Goal: Transaction & Acquisition: Subscribe to service/newsletter

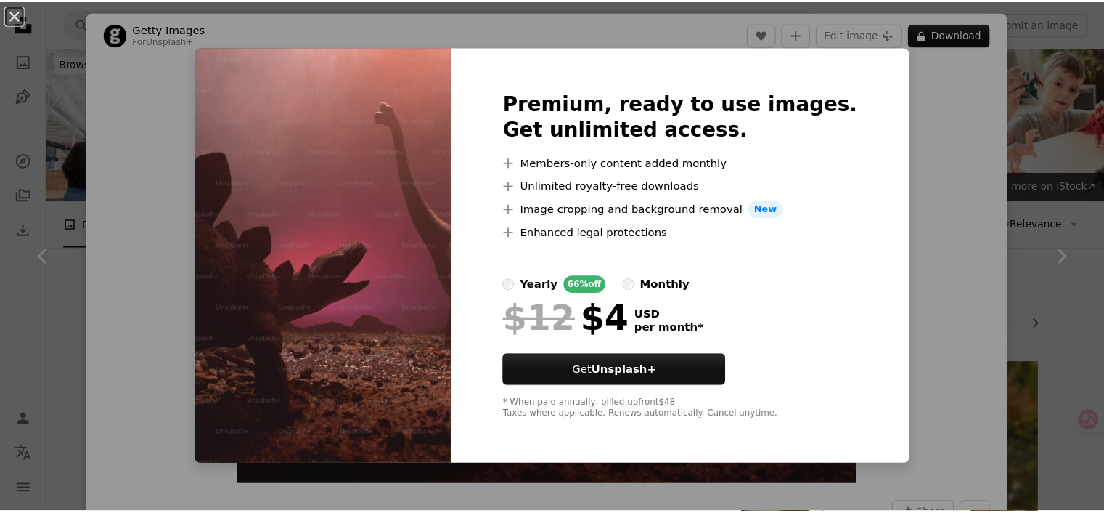
scroll to position [380, 0]
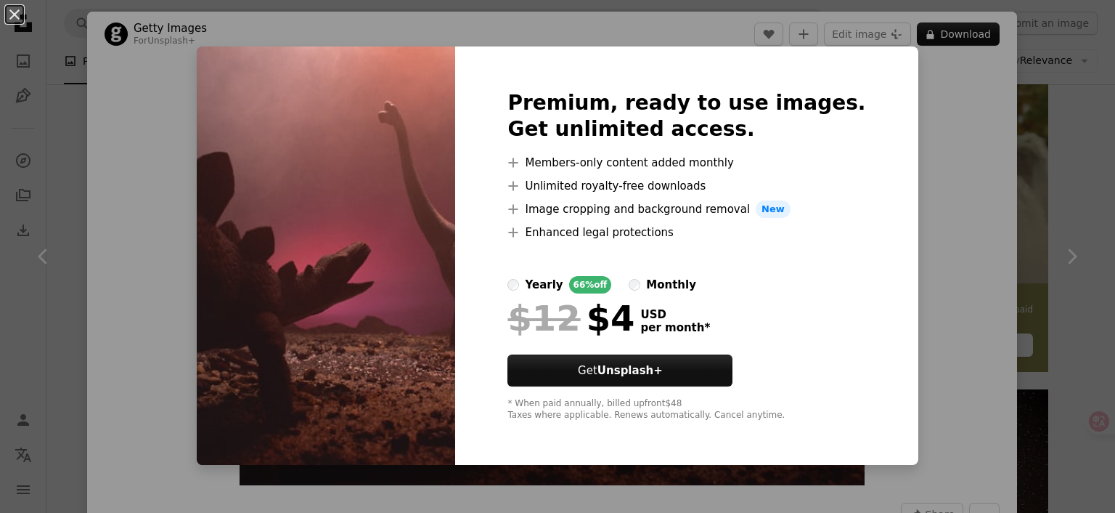
click at [926, 115] on div "An X shape Premium, ready to use images. Get unlimited access. A plus sign Memb…" at bounding box center [557, 256] width 1115 height 513
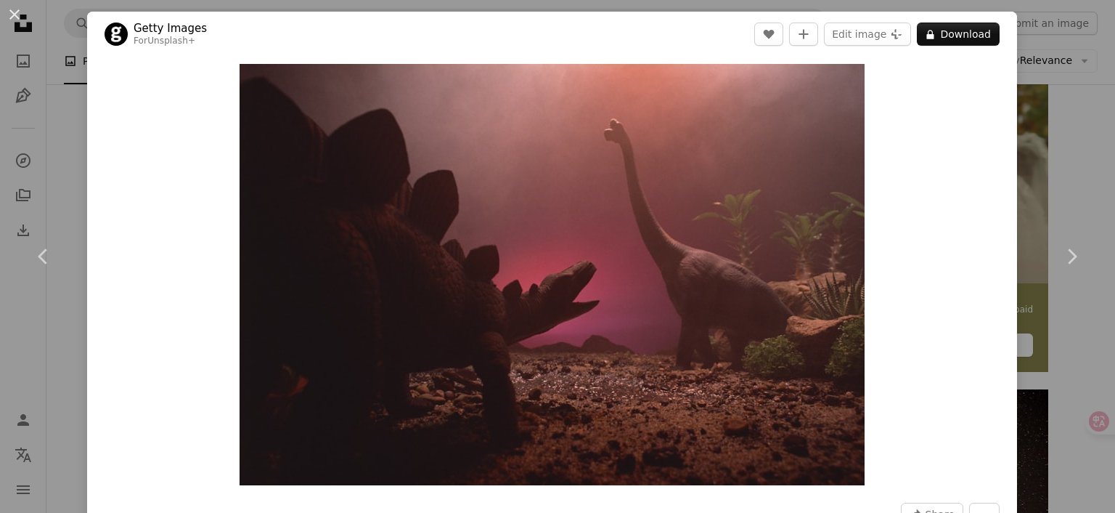
click at [1051, 74] on div "An X shape Chevron left Chevron right Getty Images For Unsplash+ A heart A plus…" at bounding box center [557, 256] width 1115 height 513
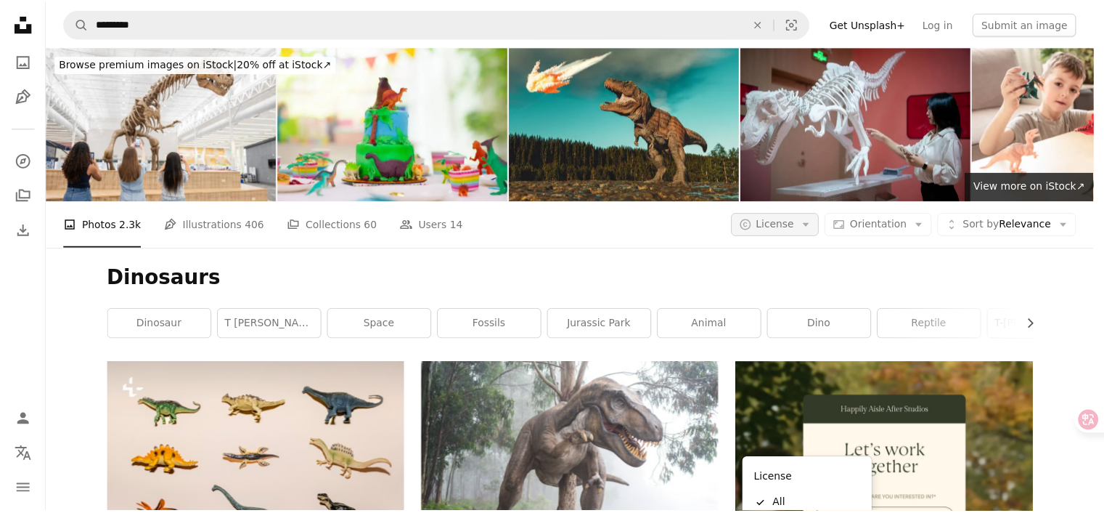
scroll to position [380, 0]
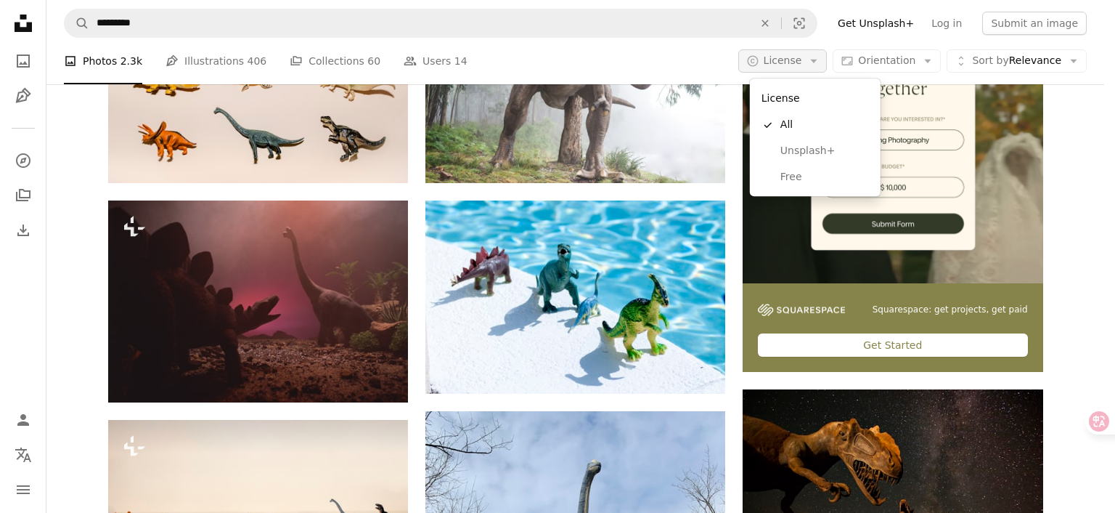
click at [796, 66] on span "License" at bounding box center [783, 60] width 38 height 12
click at [794, 175] on span "Free" at bounding box center [825, 177] width 89 height 15
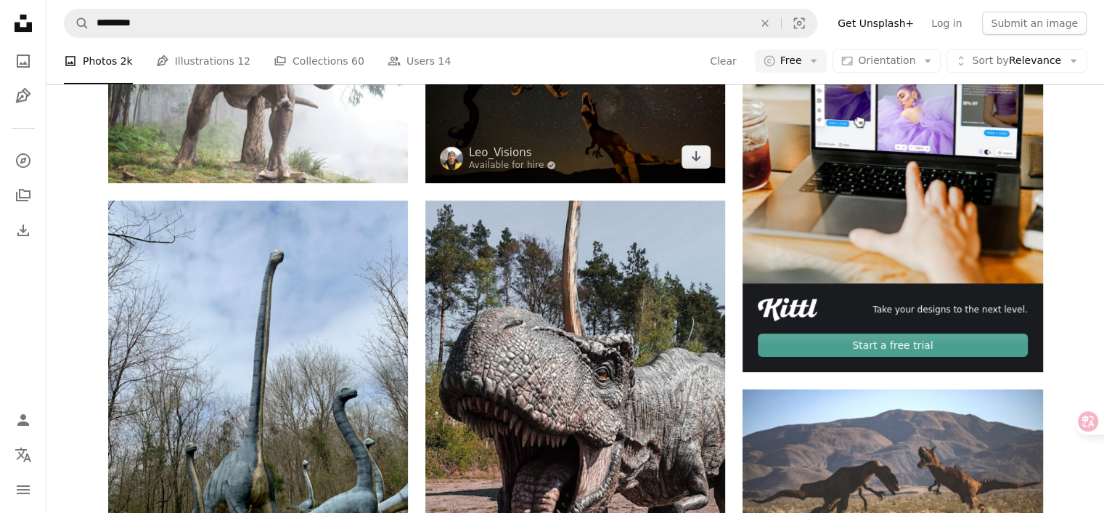
click at [585, 182] on img at bounding box center [575, 83] width 300 height 200
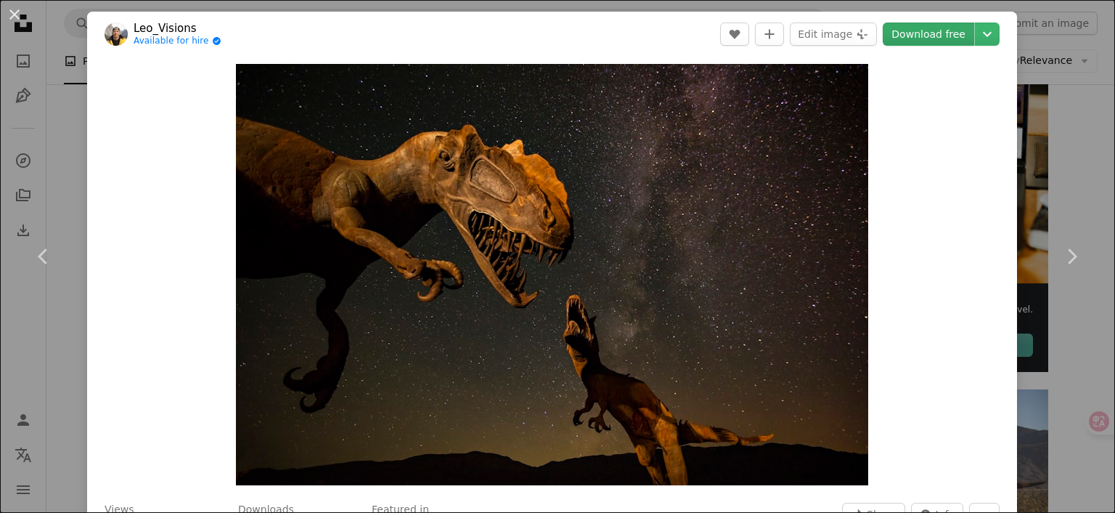
click at [918, 42] on link "Download free" at bounding box center [928, 34] width 91 height 23
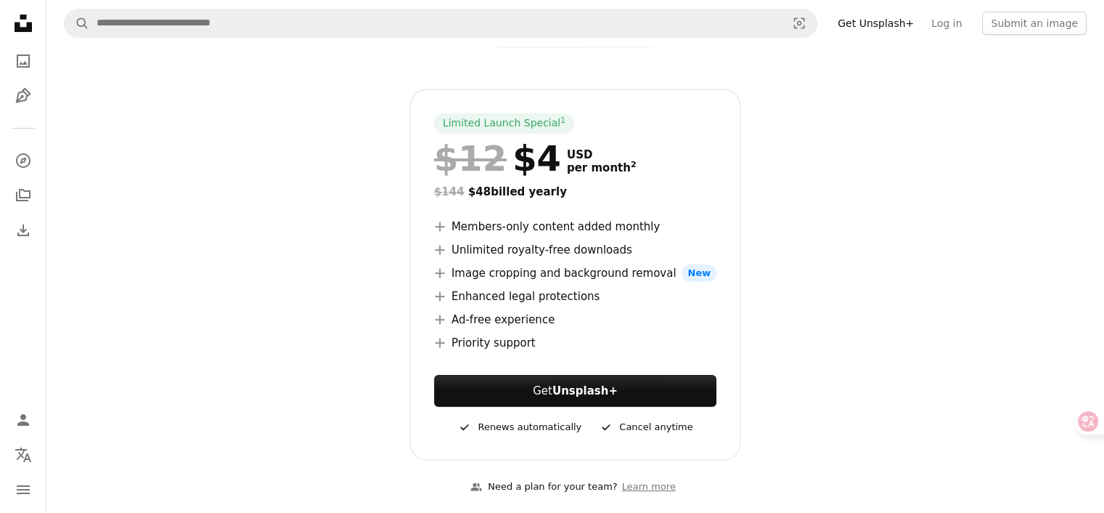
scroll to position [218, 0]
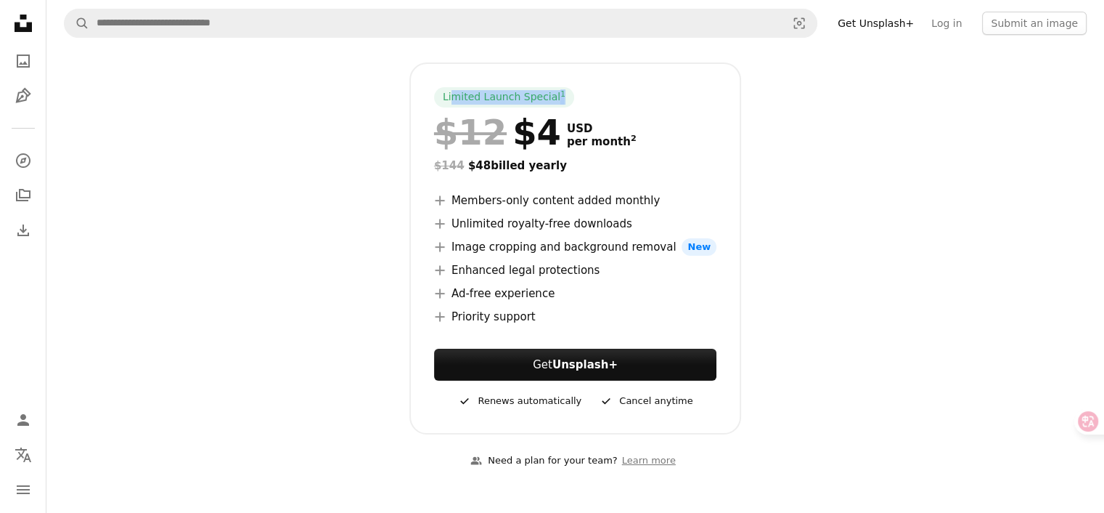
drag, startPoint x: 454, startPoint y: 94, endPoint x: 578, endPoint y: 90, distance: 123.5
click at [578, 90] on div "Limited Launch Special 1 $12 $4 USD per month 2 $144 $48 billed yearly A plus s…" at bounding box center [575, 248] width 332 height 372
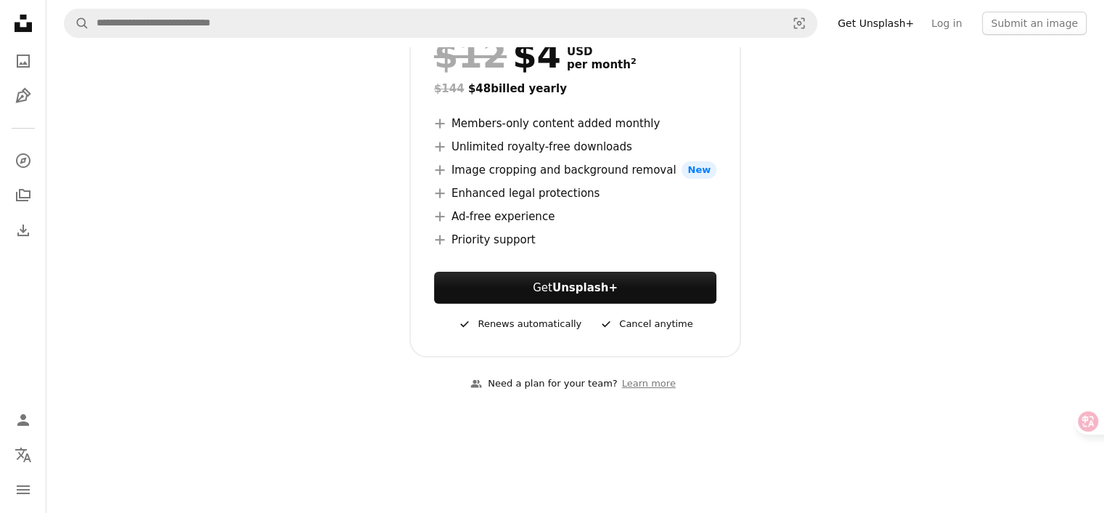
scroll to position [290, 0]
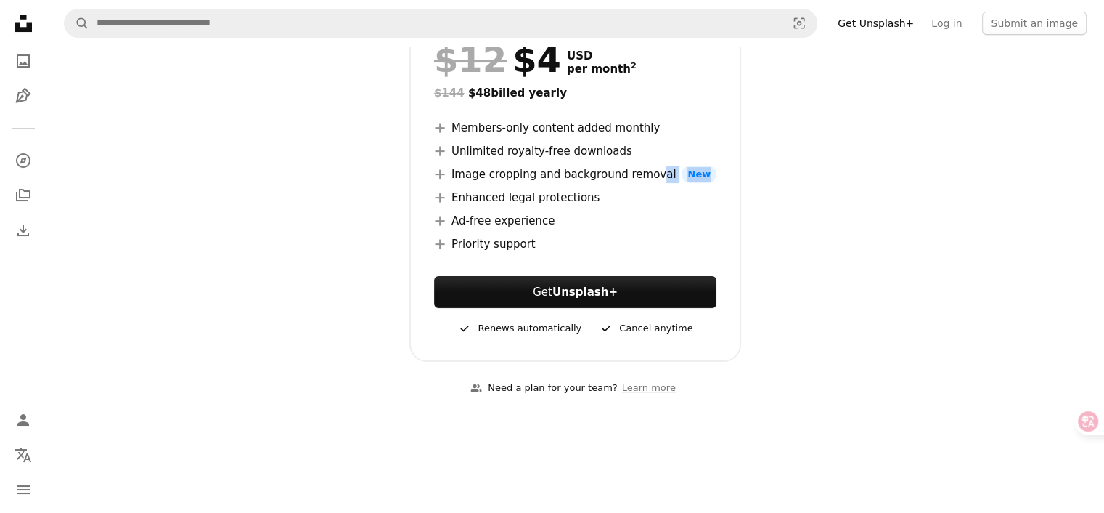
drag, startPoint x: 653, startPoint y: 178, endPoint x: 935, endPoint y: 176, distance: 281.7
click at [935, 176] on div "Limited Launch Special 1 $12 $4 USD per month 2 $144 $48 billed yearly A plus s…" at bounding box center [575, 176] width 935 height 372
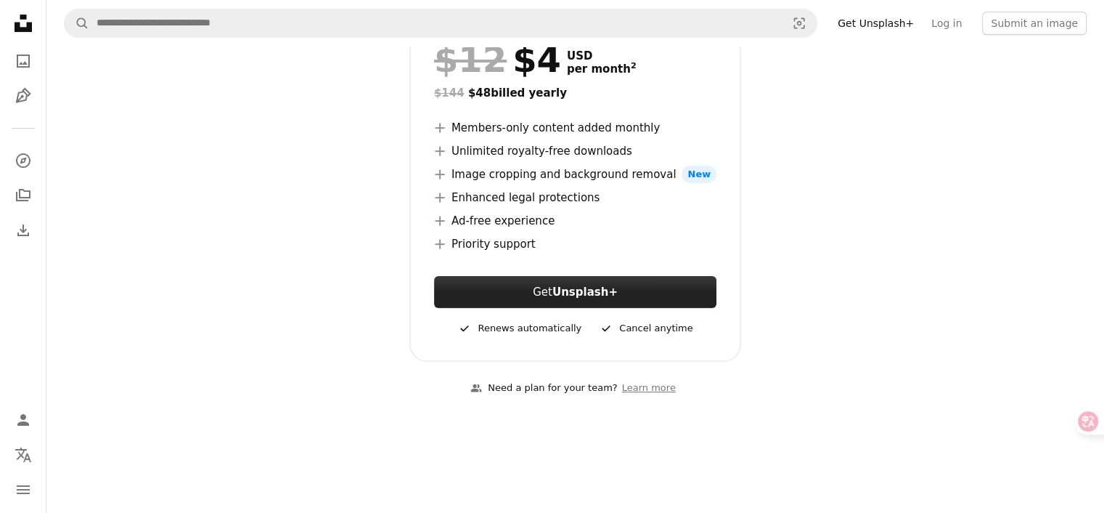
click at [624, 290] on button "Get Unsplash+" at bounding box center [575, 292] width 282 height 32
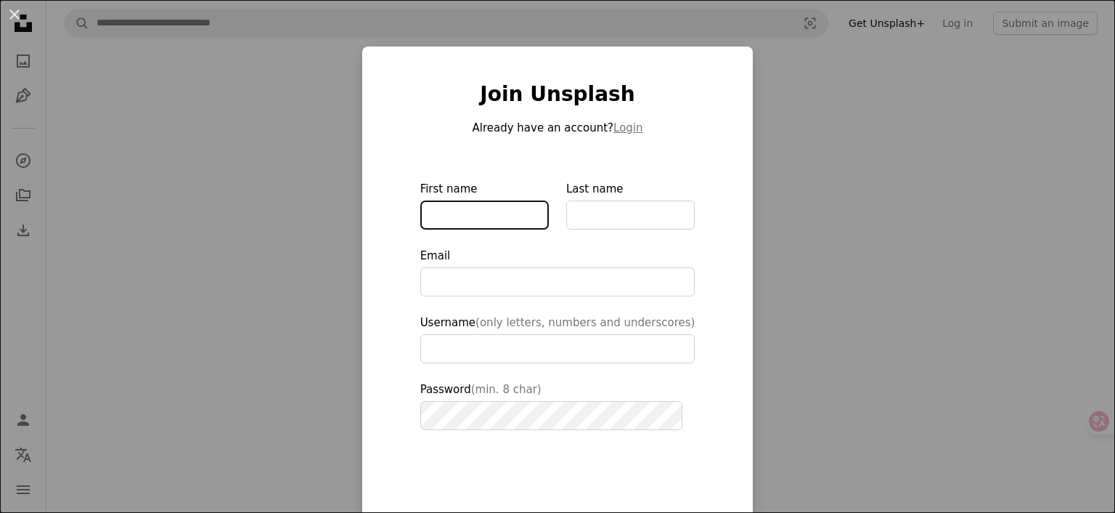
click at [435, 216] on input "First name" at bounding box center [484, 214] width 128 height 29
click at [987, 221] on div "An X shape Join Unsplash Already have an account? Login First name Last name Em…" at bounding box center [557, 256] width 1115 height 513
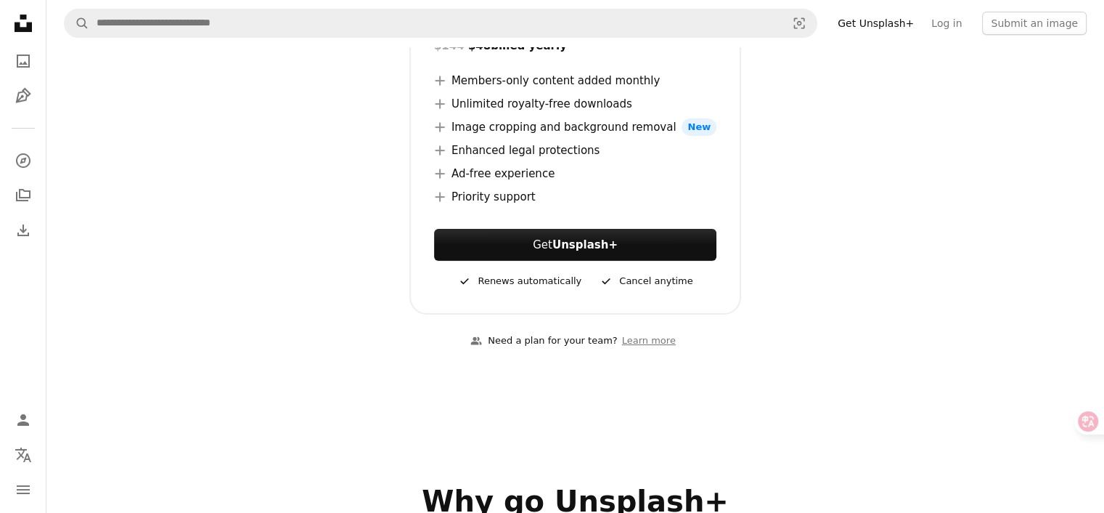
scroll to position [290, 0]
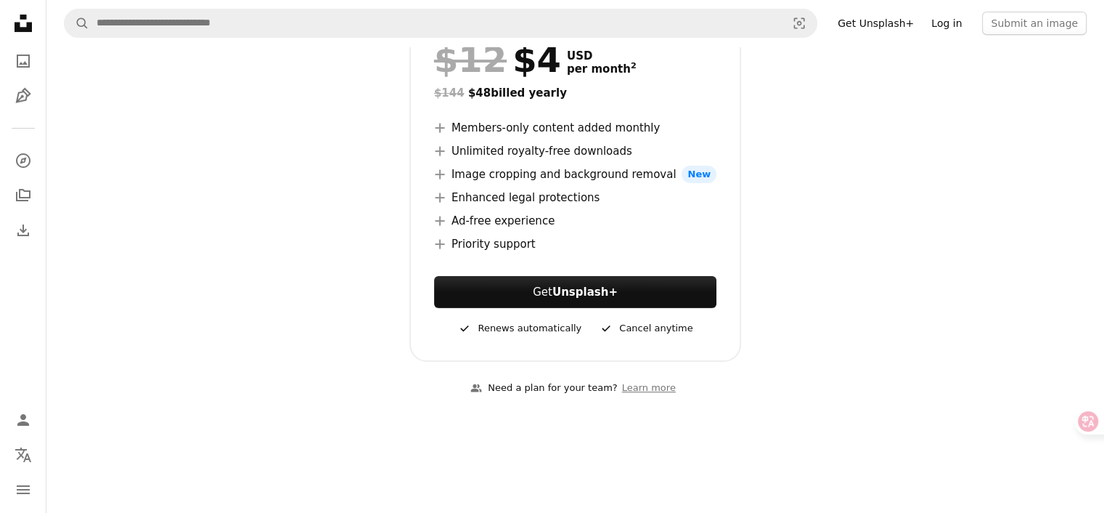
click at [954, 26] on link "Log in" at bounding box center [947, 23] width 48 height 23
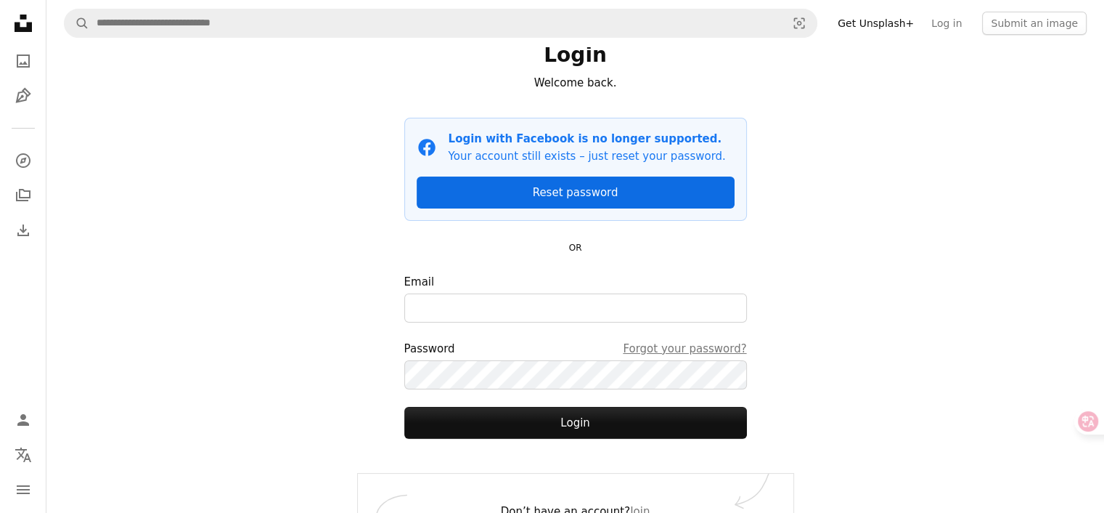
scroll to position [75, 0]
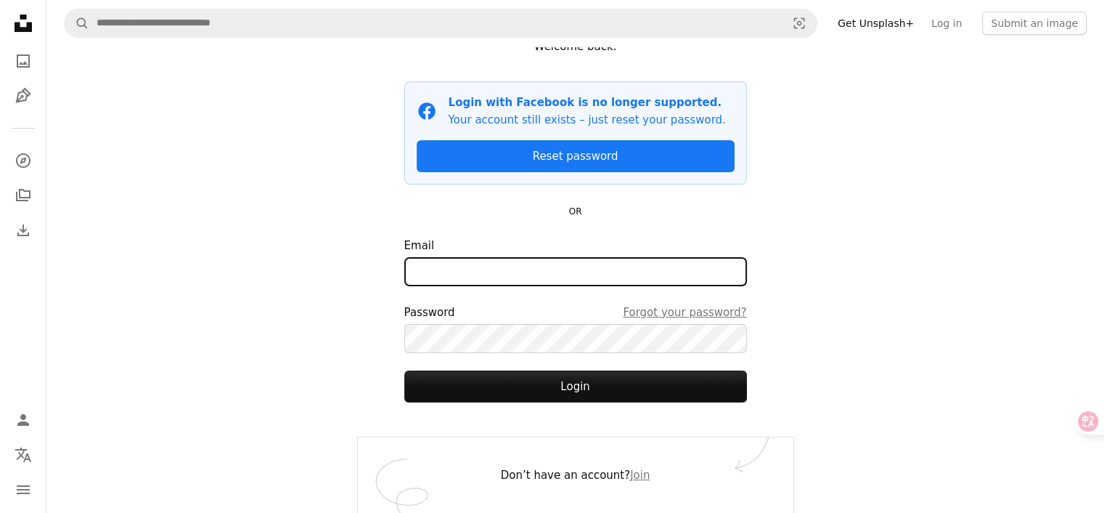
click at [610, 275] on input "Email" at bounding box center [575, 271] width 343 height 29
type input "**********"
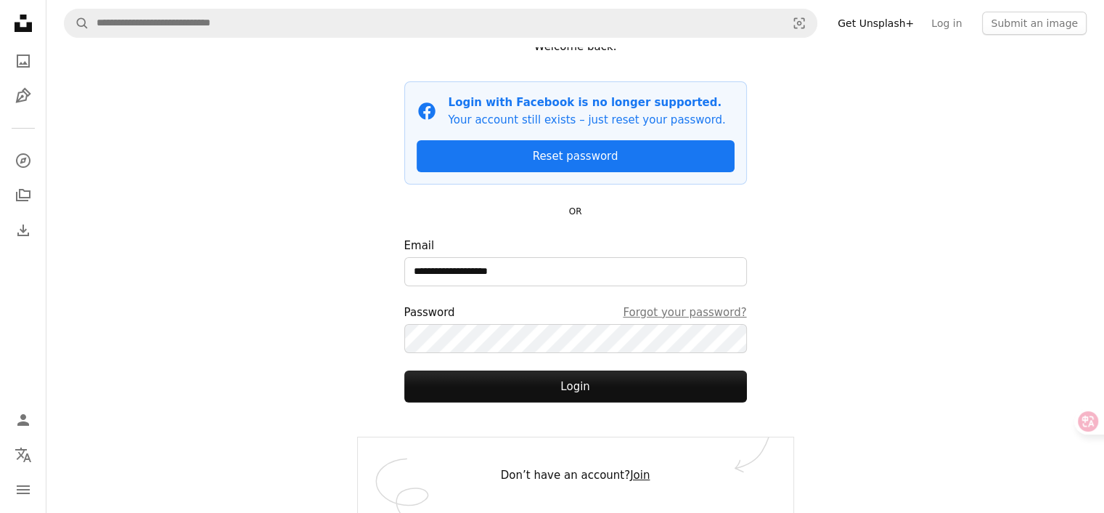
click at [642, 472] on link "Join" at bounding box center [640, 474] width 20 height 13
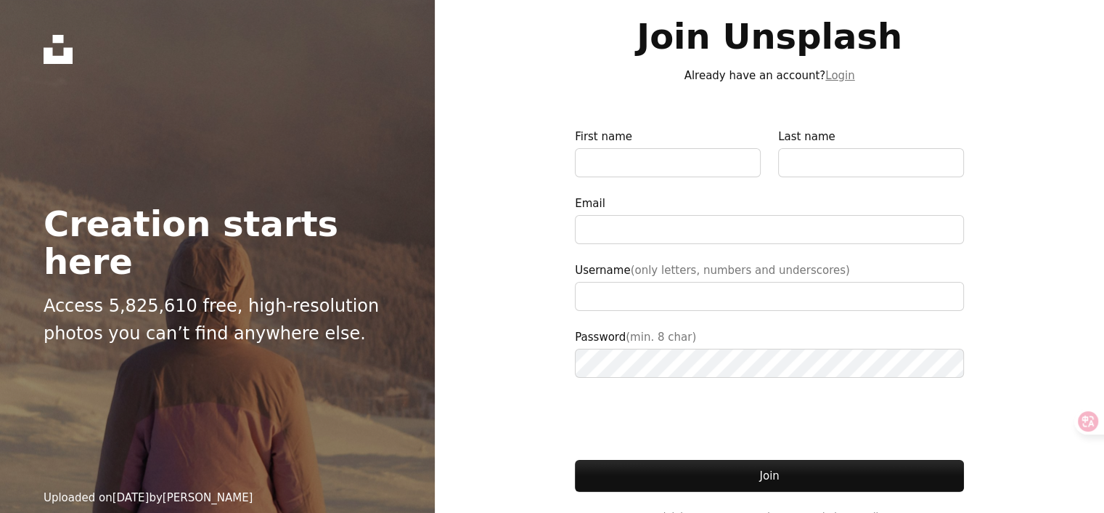
click at [649, 146] on div at bounding box center [668, 146] width 186 height 3
click at [649, 148] on input "First name" at bounding box center [668, 162] width 186 height 29
click at [650, 157] on input "First name" at bounding box center [668, 162] width 186 height 29
type input "*"
type input "****"
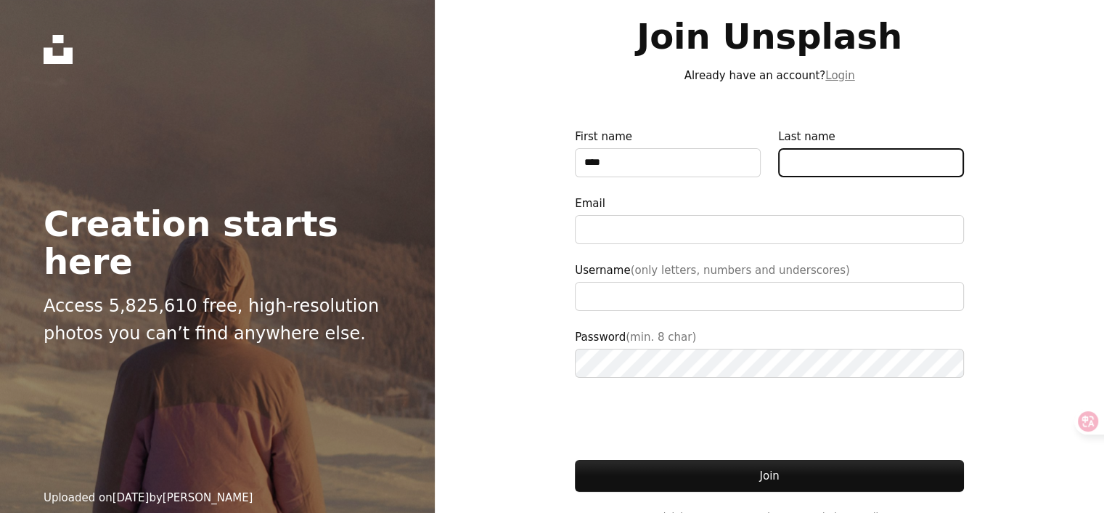
type input "**********"
click at [841, 171] on input "Last name" at bounding box center [871, 162] width 186 height 29
type input "*****"
click at [791, 214] on div at bounding box center [769, 213] width 389 height 3
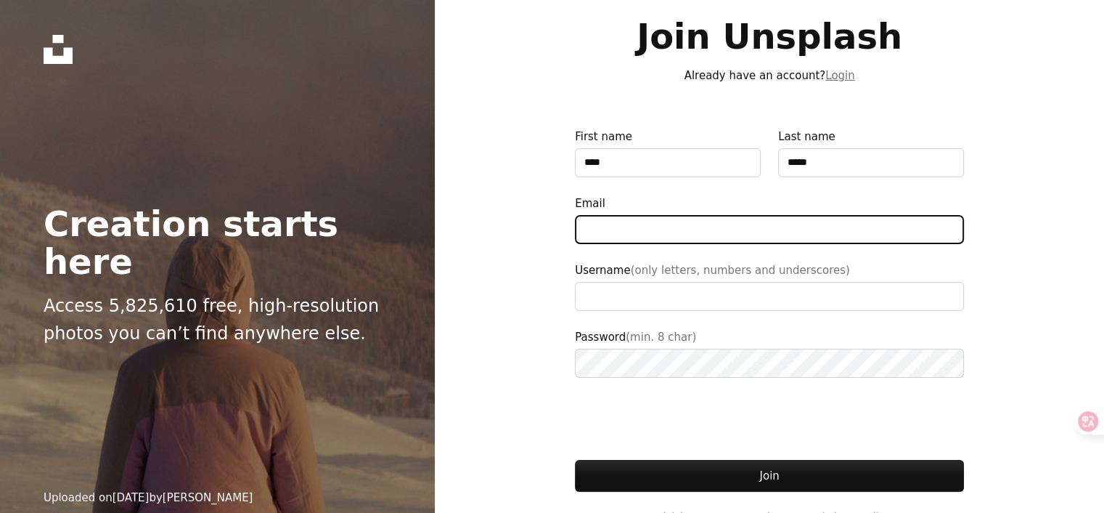
click at [791, 215] on input "Email" at bounding box center [769, 229] width 389 height 29
click at [788, 225] on input "Email" at bounding box center [769, 229] width 389 height 29
type input "**********"
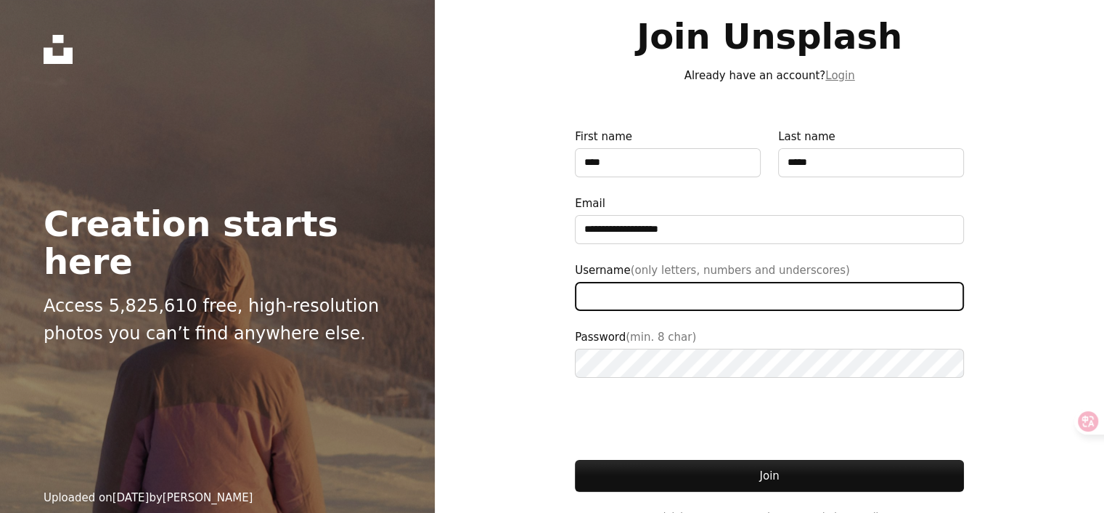
click at [663, 304] on input "Username (only letters, numbers and underscores)" at bounding box center [769, 296] width 389 height 29
type input "*"
type input "******"
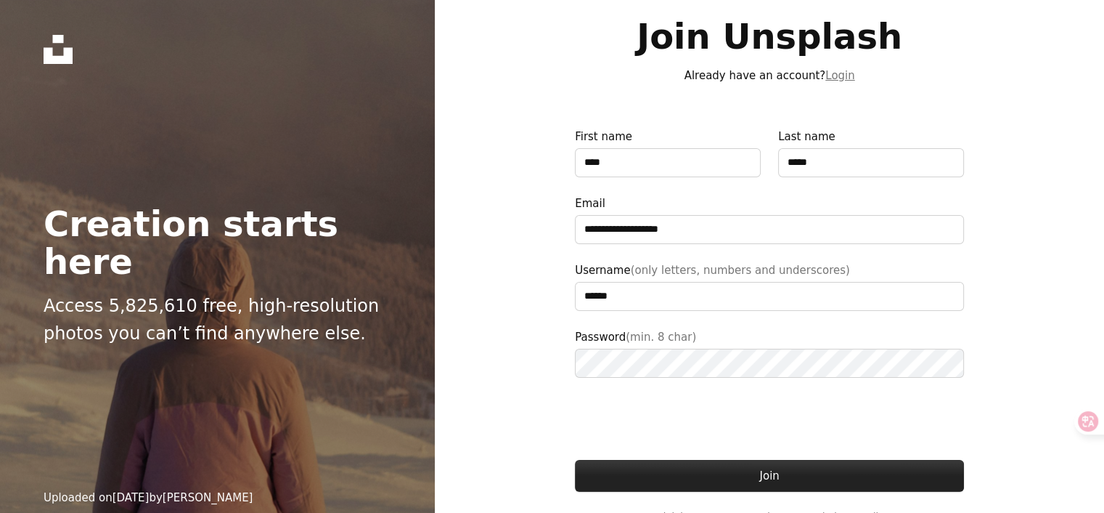
click at [615, 481] on button "Join" at bounding box center [769, 476] width 389 height 32
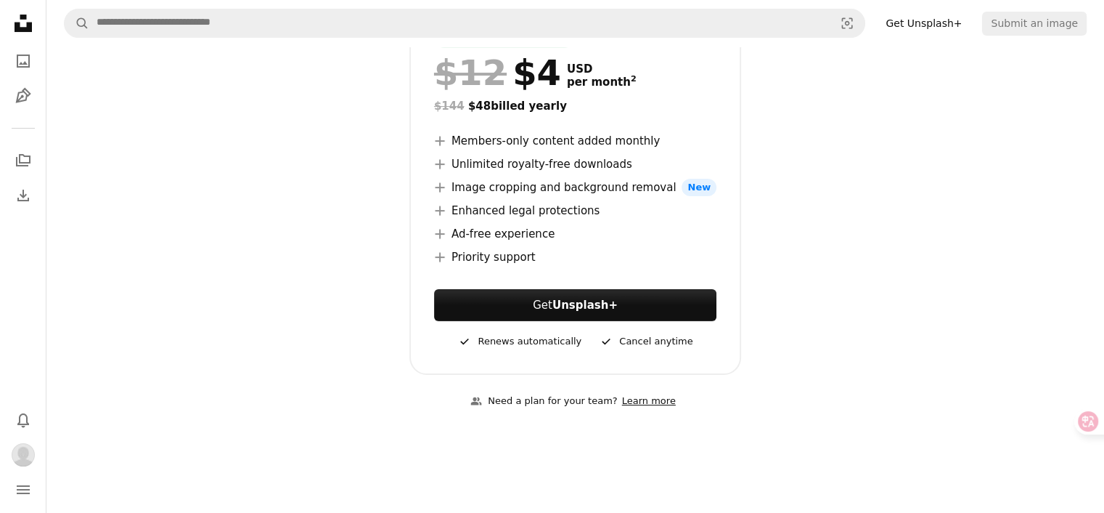
scroll to position [363, 0]
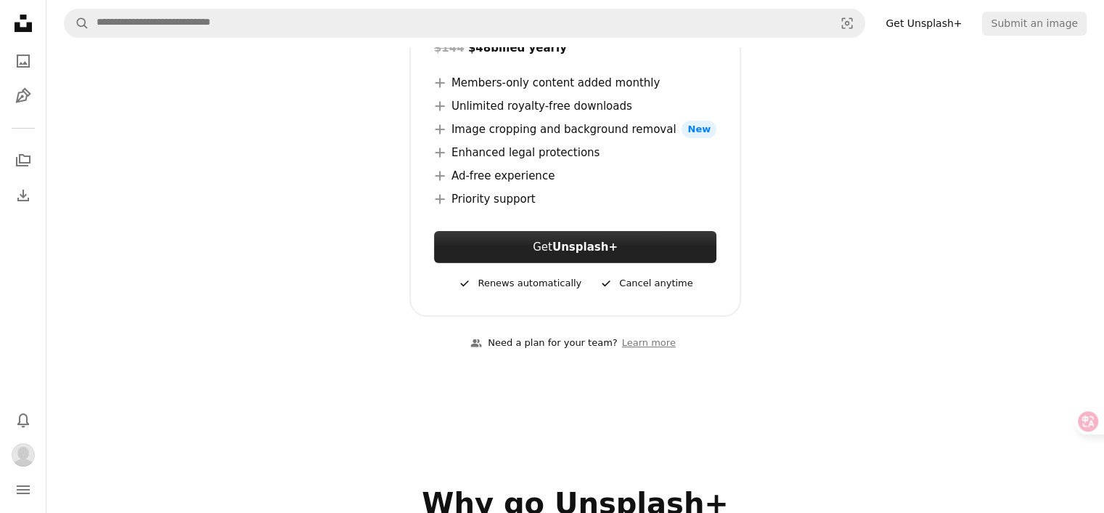
click at [616, 242] on link "Get Unsplash+" at bounding box center [575, 247] width 282 height 32
